Goal: Task Accomplishment & Management: Complete application form

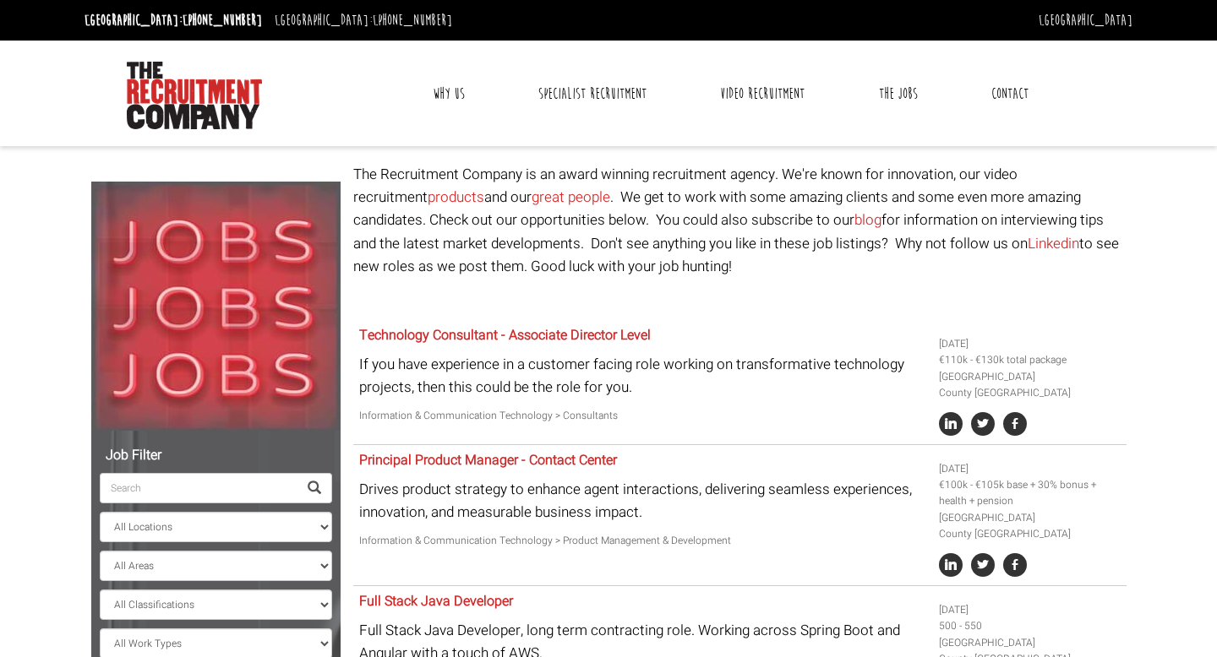
select select "[GEOGRAPHIC_DATA]"
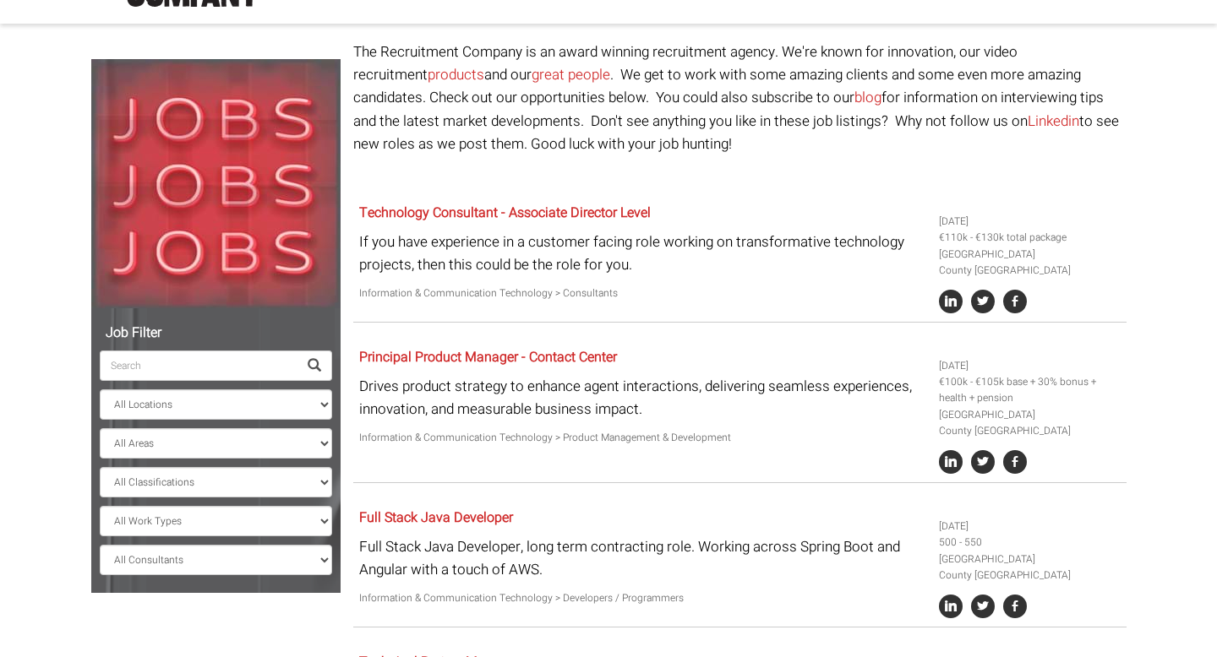
scroll to position [125, 0]
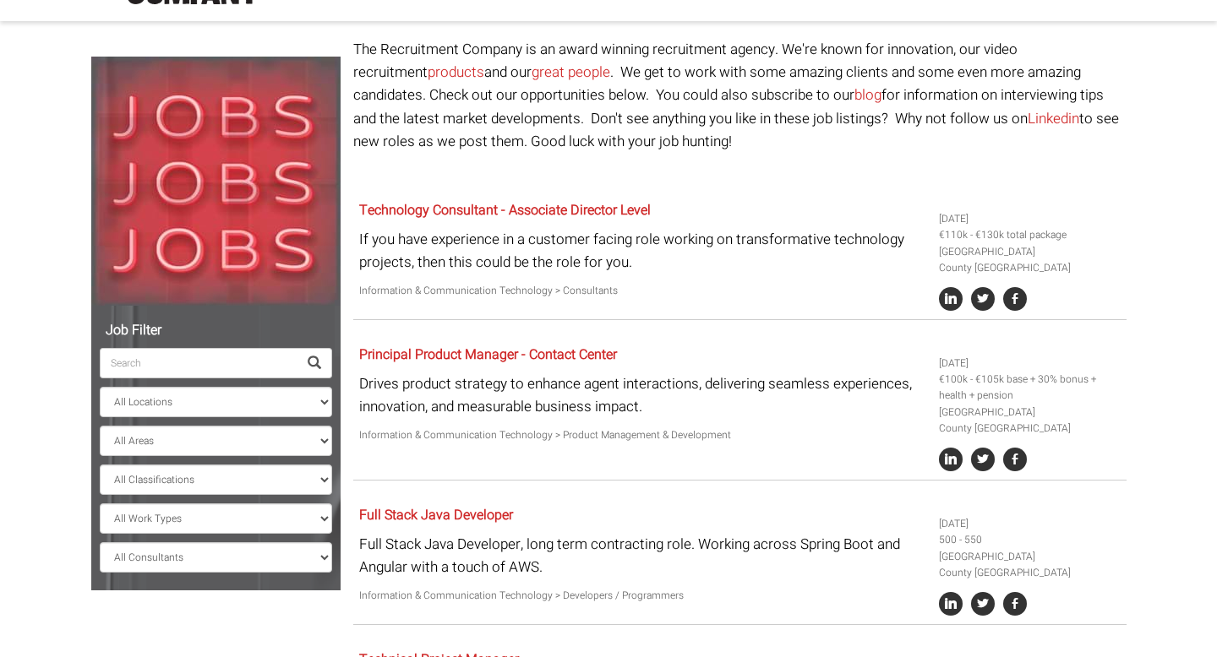
click at [259, 359] on input "search" at bounding box center [199, 363] width 198 height 30
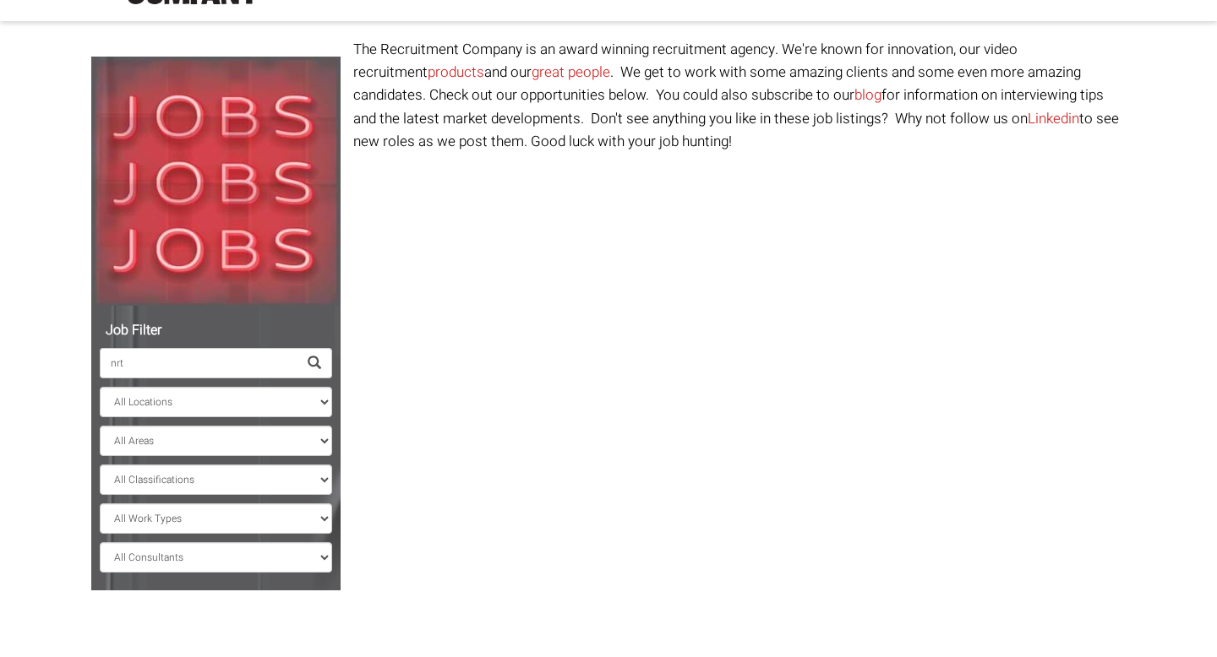
scroll to position [106, 0]
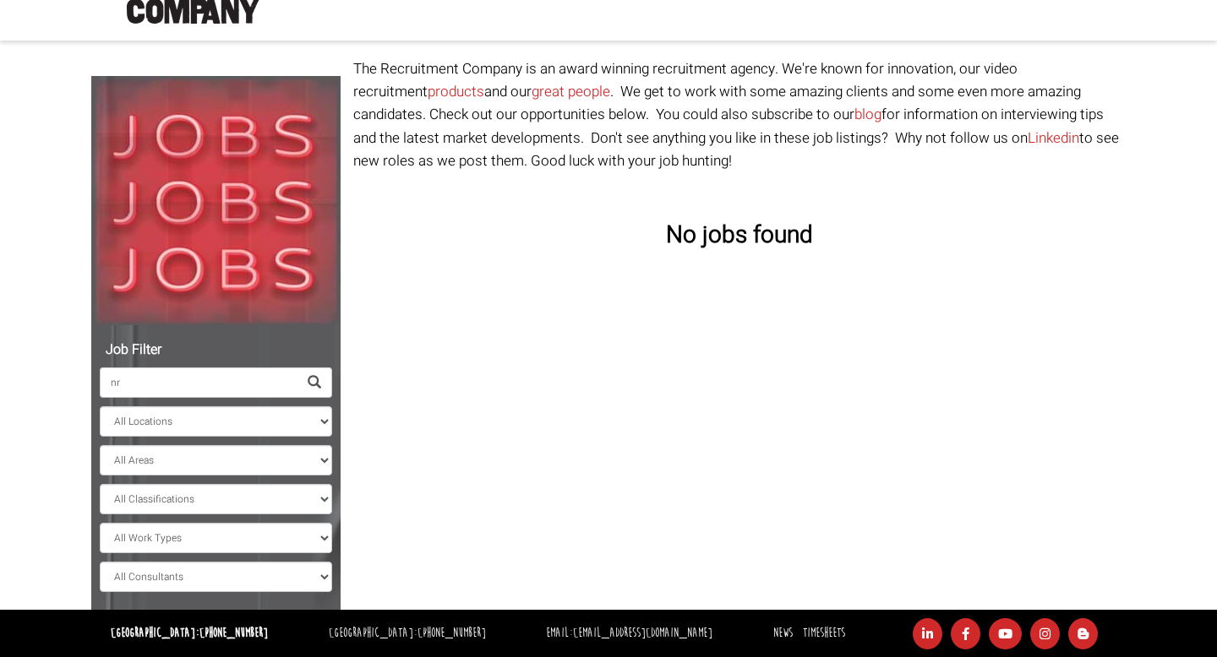
type input "n"
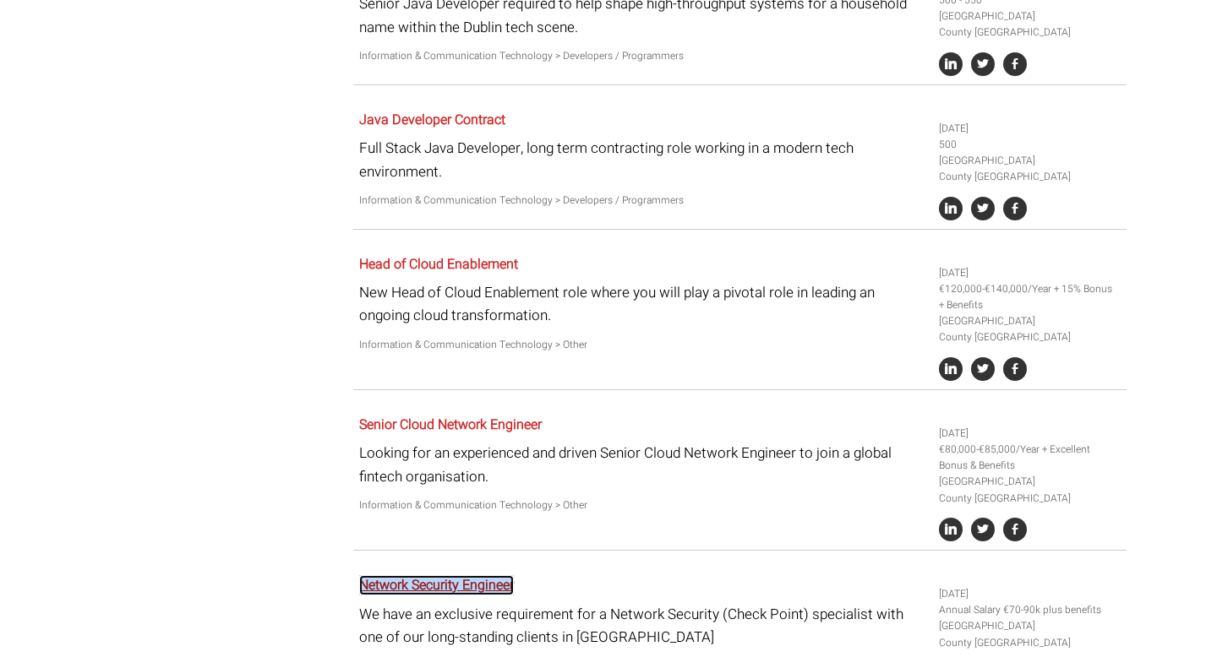
scroll to position [1556, 0]
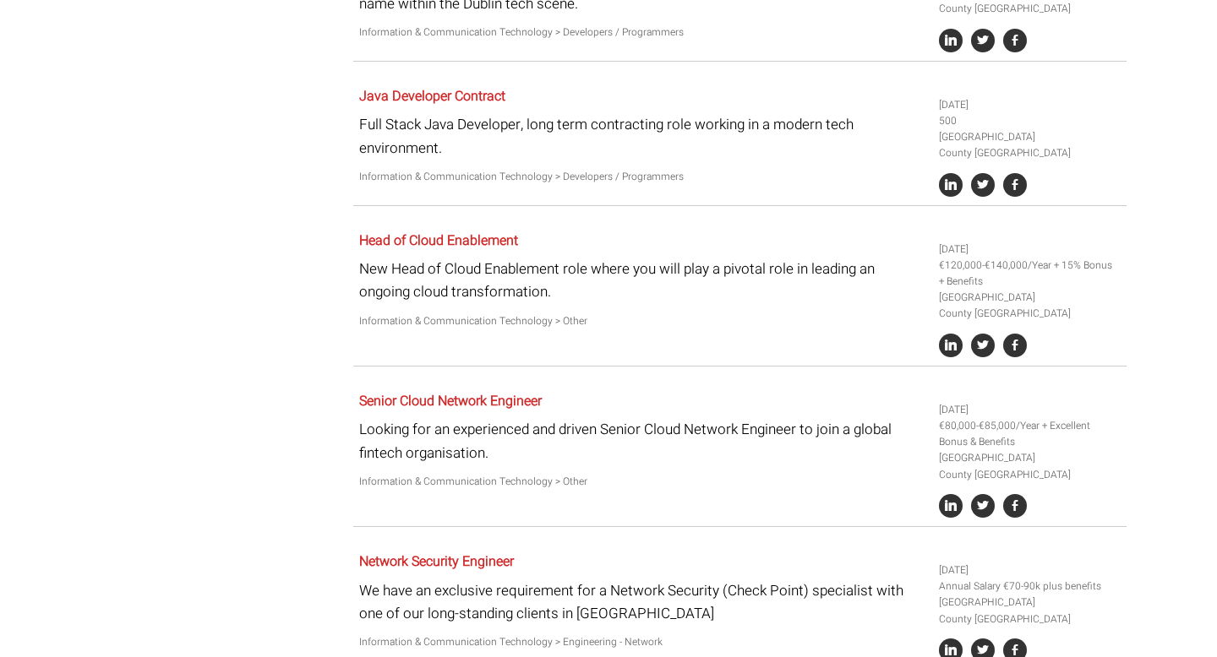
click at [802, 477] on div "Senior Cloud Network Engineer Looking for an experienced and driven Senior Clou…" at bounding box center [643, 442] width 580 height 114
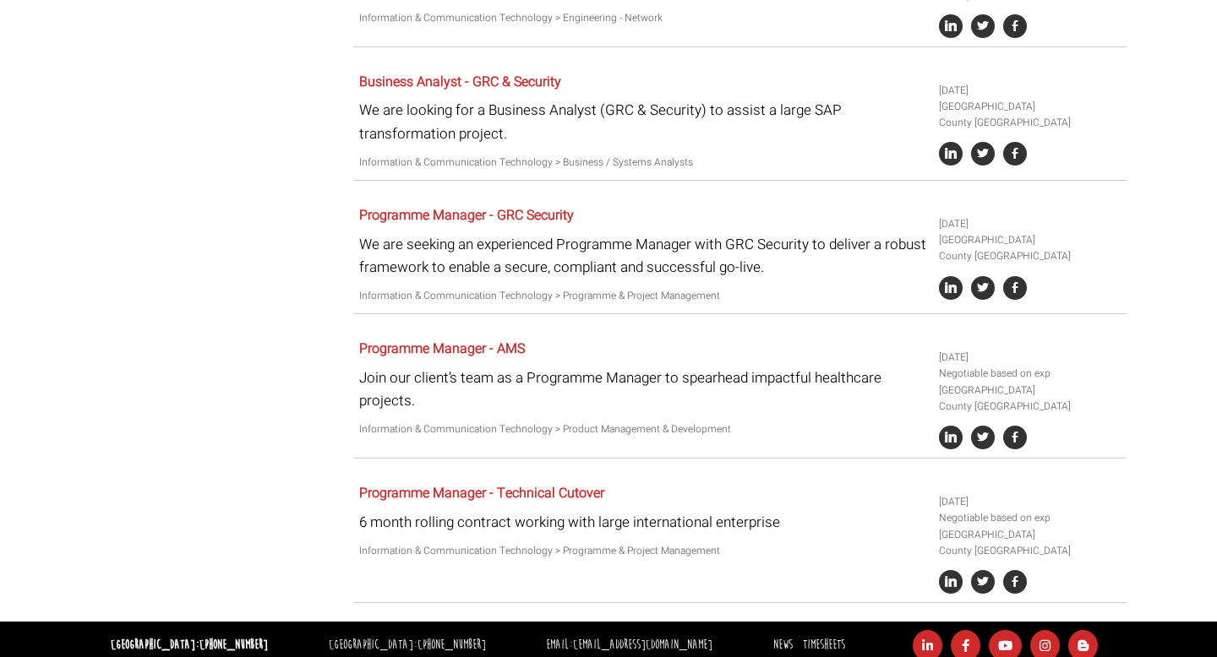
scroll to position [2200, 0]
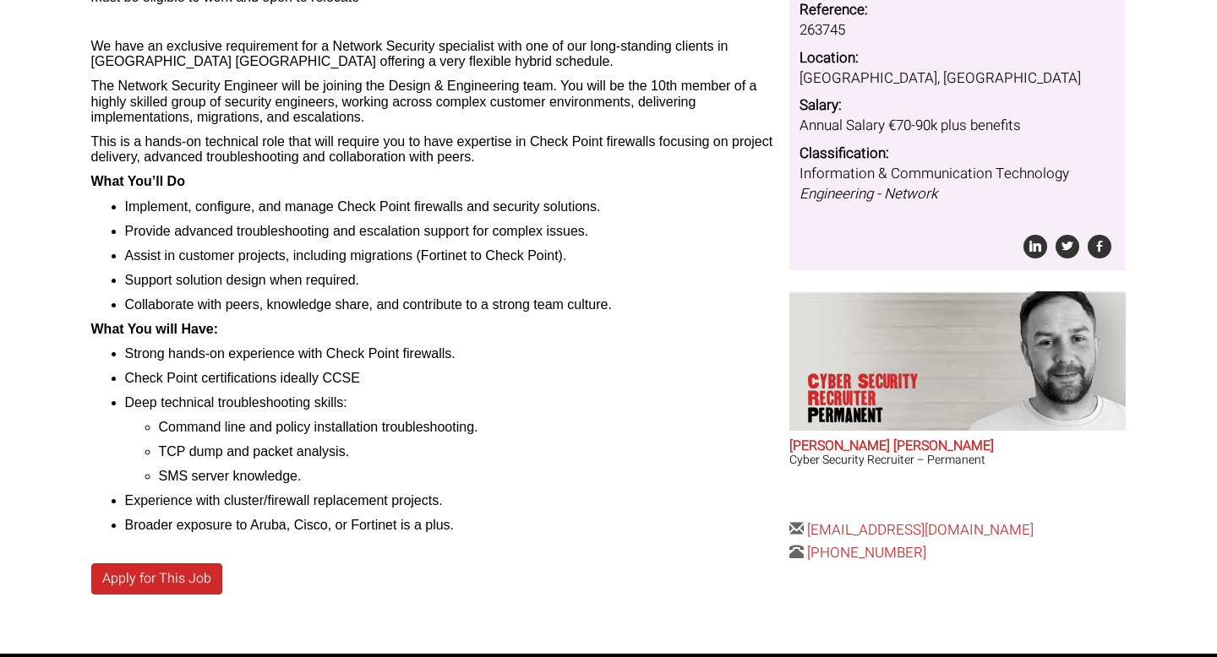
scroll to position [324, 0]
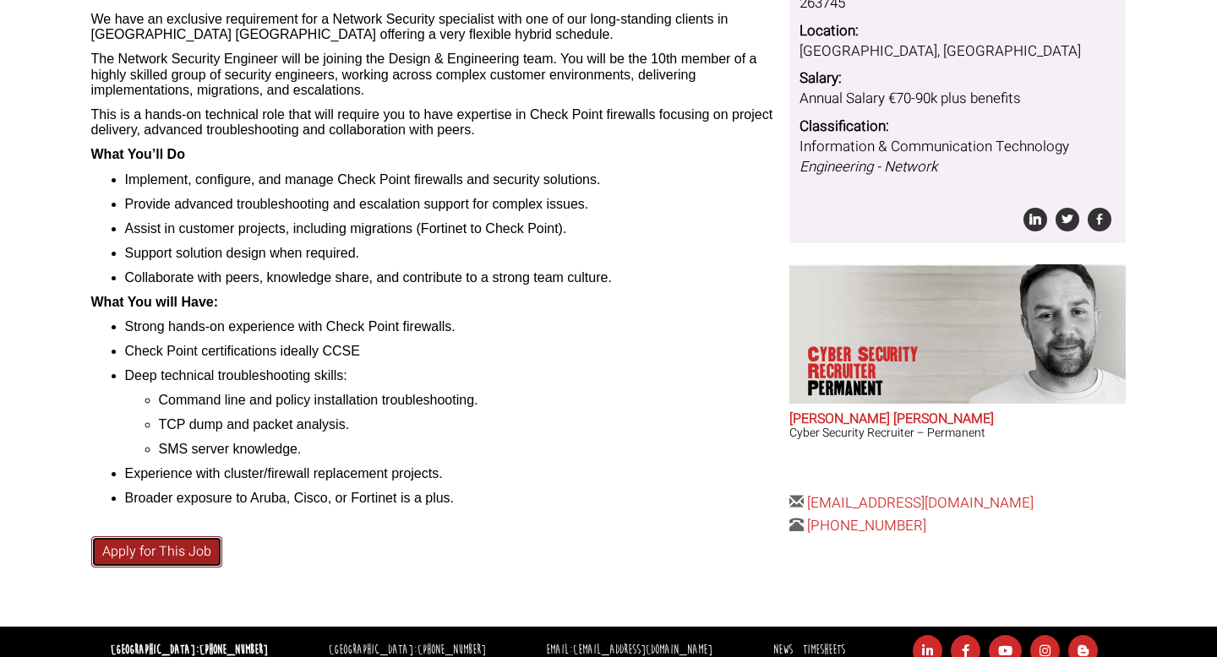
click at [183, 553] on link "Apply for This Job" at bounding box center [156, 552] width 131 height 31
